Goal: Information Seeking & Learning: Learn about a topic

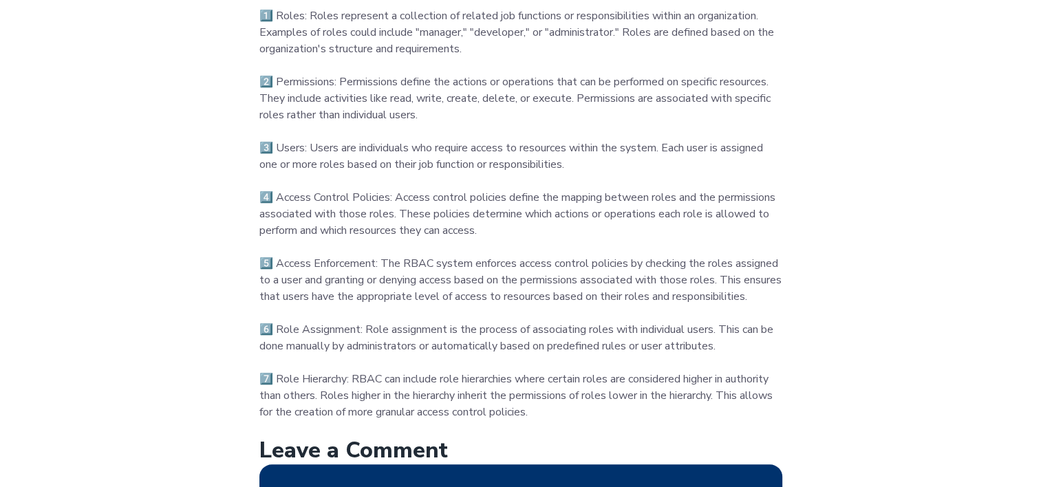
scroll to position [826, 0]
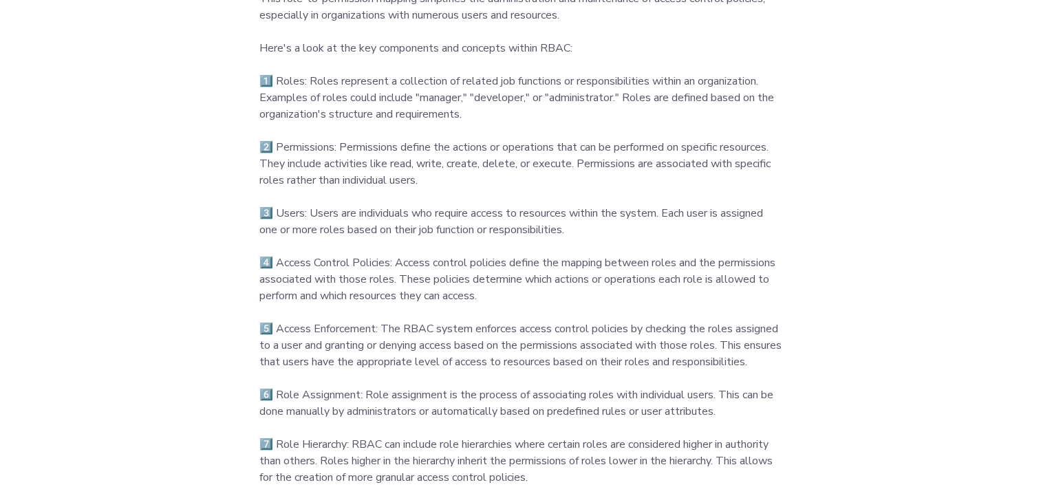
click at [495, 132] on p "Role-based access control ( #rbac ) is a widely used approach in Identity Acces…" at bounding box center [520, 171] width 523 height 627
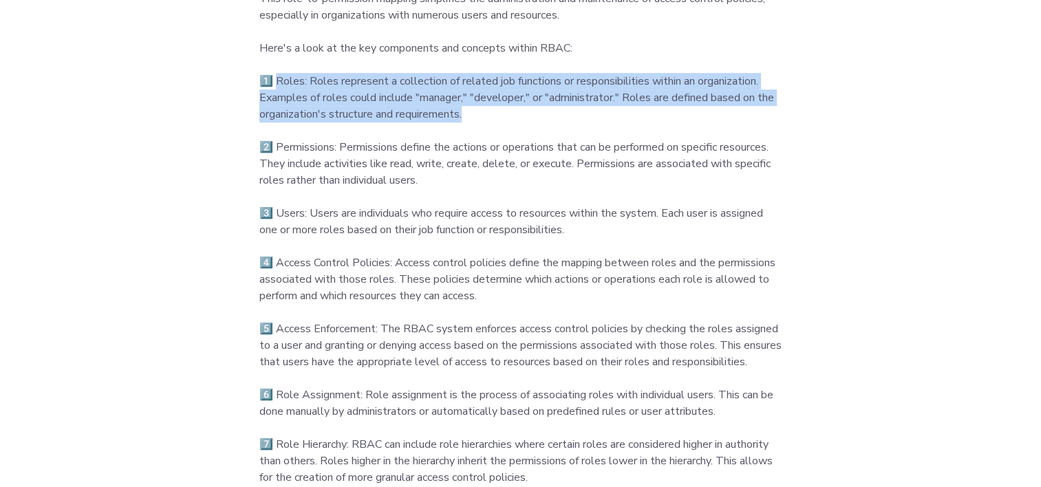
drag, startPoint x: 500, startPoint y: 132, endPoint x: 278, endPoint y: 100, distance: 224.6
click at [278, 100] on p "Role-based access control ( #rbac ) is a widely used approach in Identity Acces…" at bounding box center [520, 171] width 523 height 627
copy span "Roles: Roles represent a collection of related job functions or responsibilitie…"
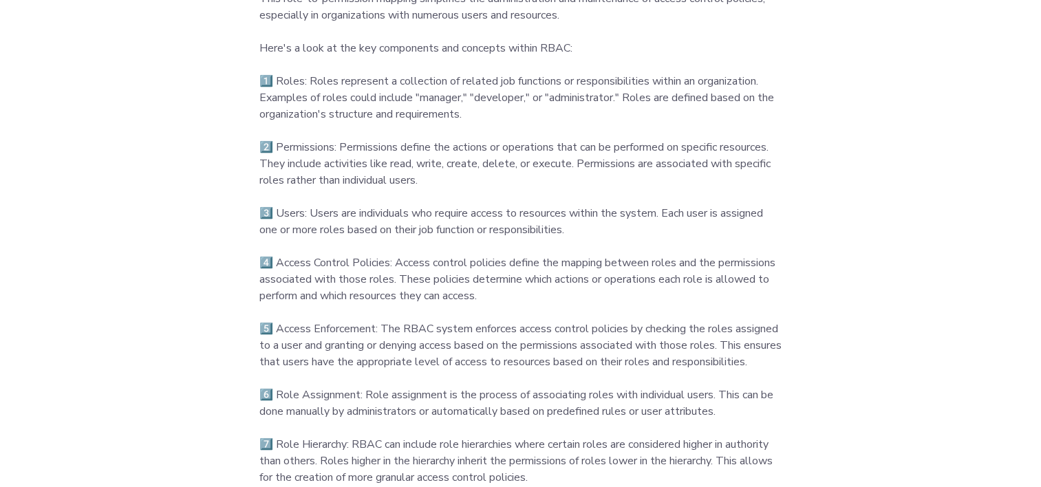
click at [435, 190] on p "Role-based access control ( #rbac ) is a widely used approach in Identity Acces…" at bounding box center [520, 171] width 523 height 627
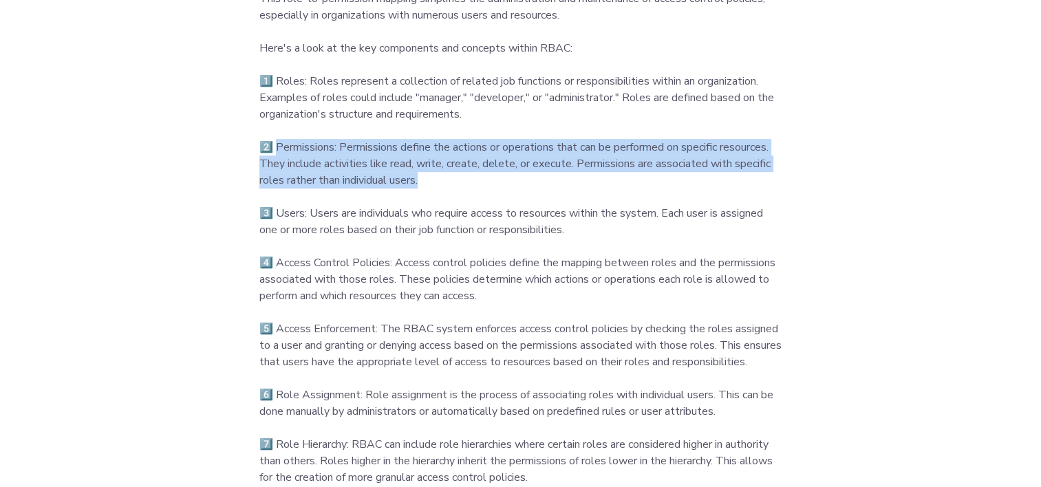
drag, startPoint x: 276, startPoint y: 161, endPoint x: 431, endPoint y: 195, distance: 158.6
click at [431, 195] on p "Role-based access control ( #rbac ) is a widely used approach in Identity Acces…" at bounding box center [520, 171] width 523 height 627
copy span "Permissions: Permissions define the actions or operations that can be performed…"
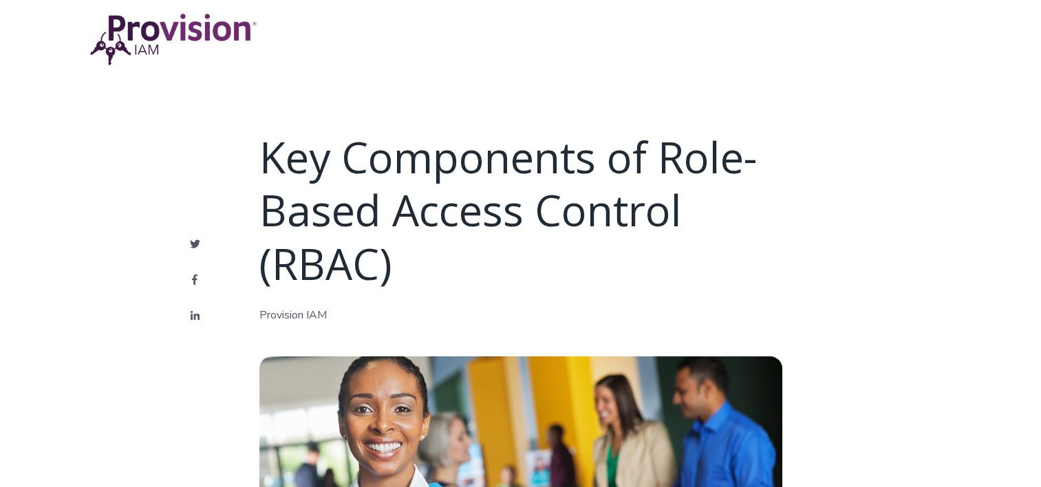
scroll to position [0, 0]
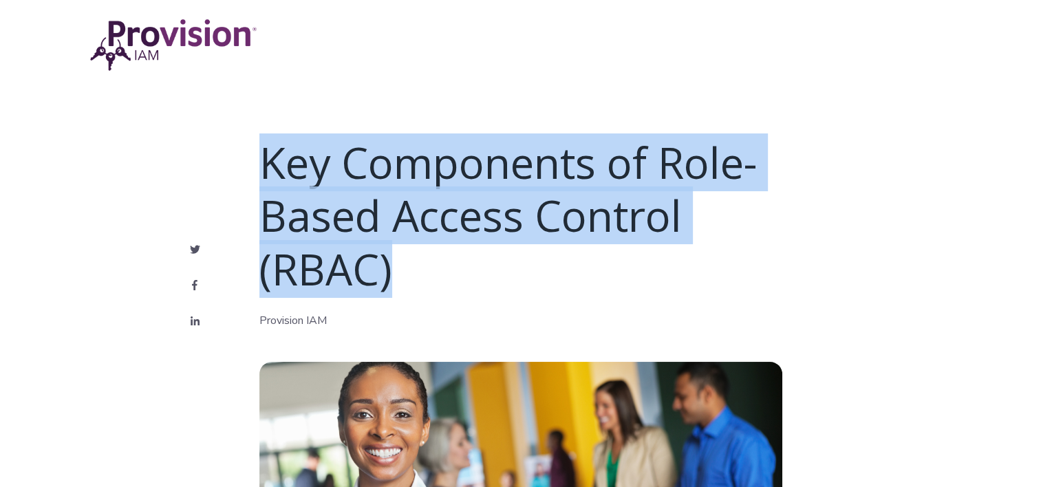
drag, startPoint x: 261, startPoint y: 149, endPoint x: 399, endPoint y: 262, distance: 178.0
click at [399, 262] on h1 "Key Components of Role-Based Access Control (RBAC)" at bounding box center [520, 216] width 523 height 160
copy span "Key Components of Role-Based Access Control (RBAC)"
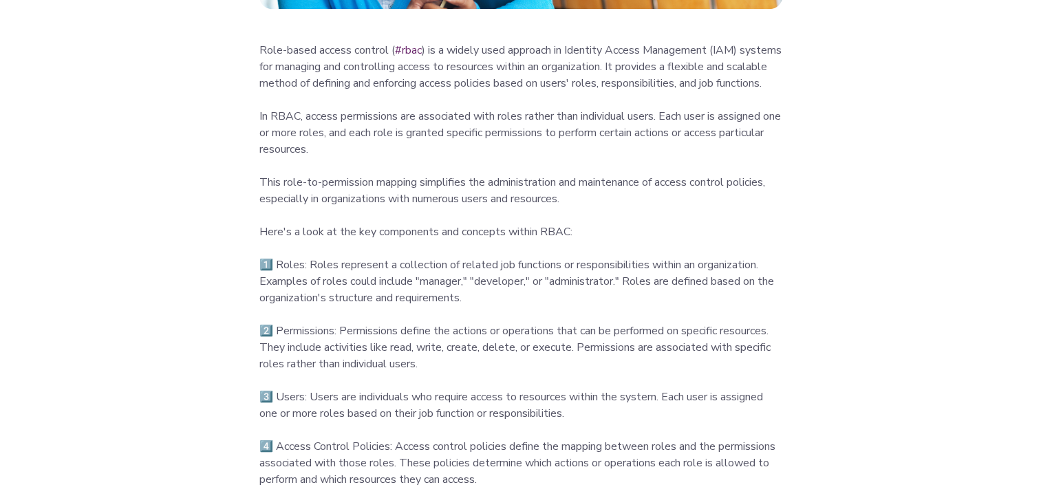
scroll to position [688, 0]
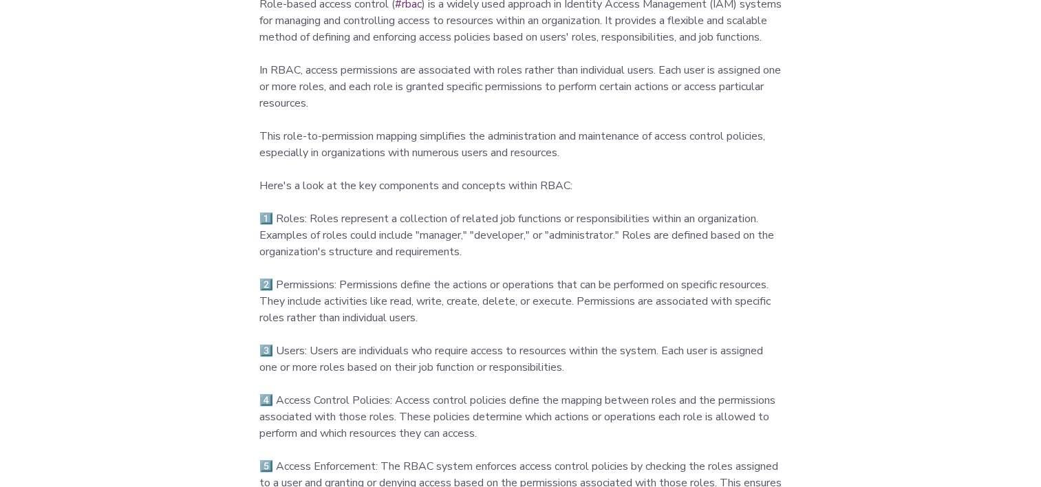
click at [493, 451] on p "Role-based access control ( #rbac ) is a widely used approach in Identity Acces…" at bounding box center [520, 309] width 523 height 627
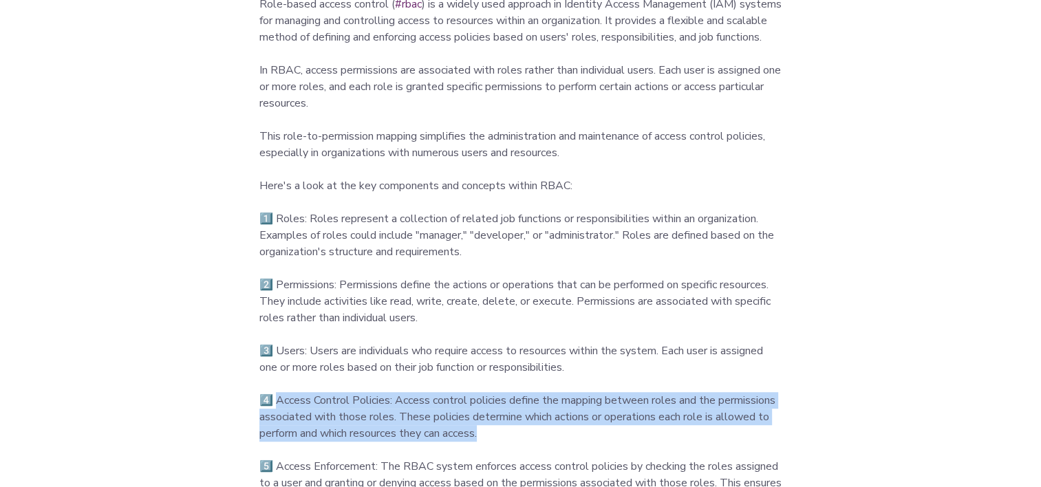
drag, startPoint x: 502, startPoint y: 451, endPoint x: 279, endPoint y: 418, distance: 225.3
click at [279, 418] on p "Role-based access control ( #rbac ) is a widely used approach in Identity Acces…" at bounding box center [520, 309] width 523 height 627
copy span "Access Control Policies: Access control policies define the mapping between rol…"
